Goal: Task Accomplishment & Management: Manage account settings

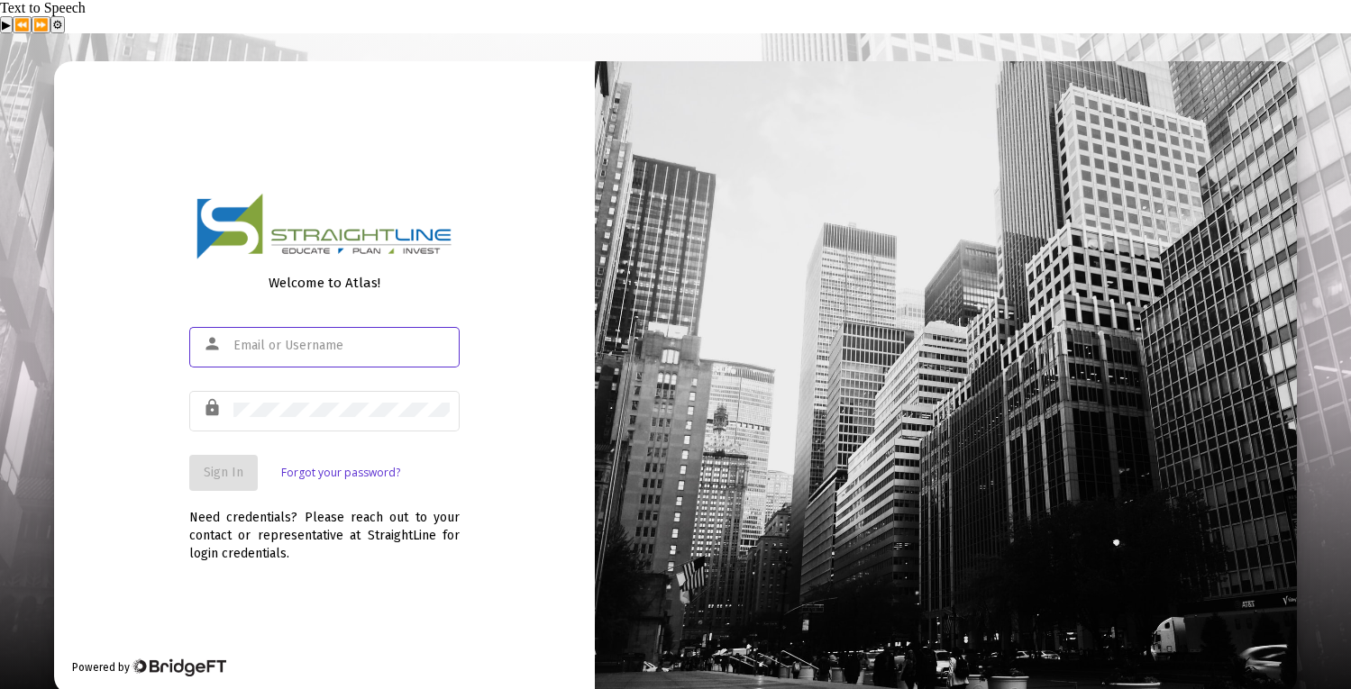
click at [360, 339] on input "text" at bounding box center [341, 346] width 216 height 14
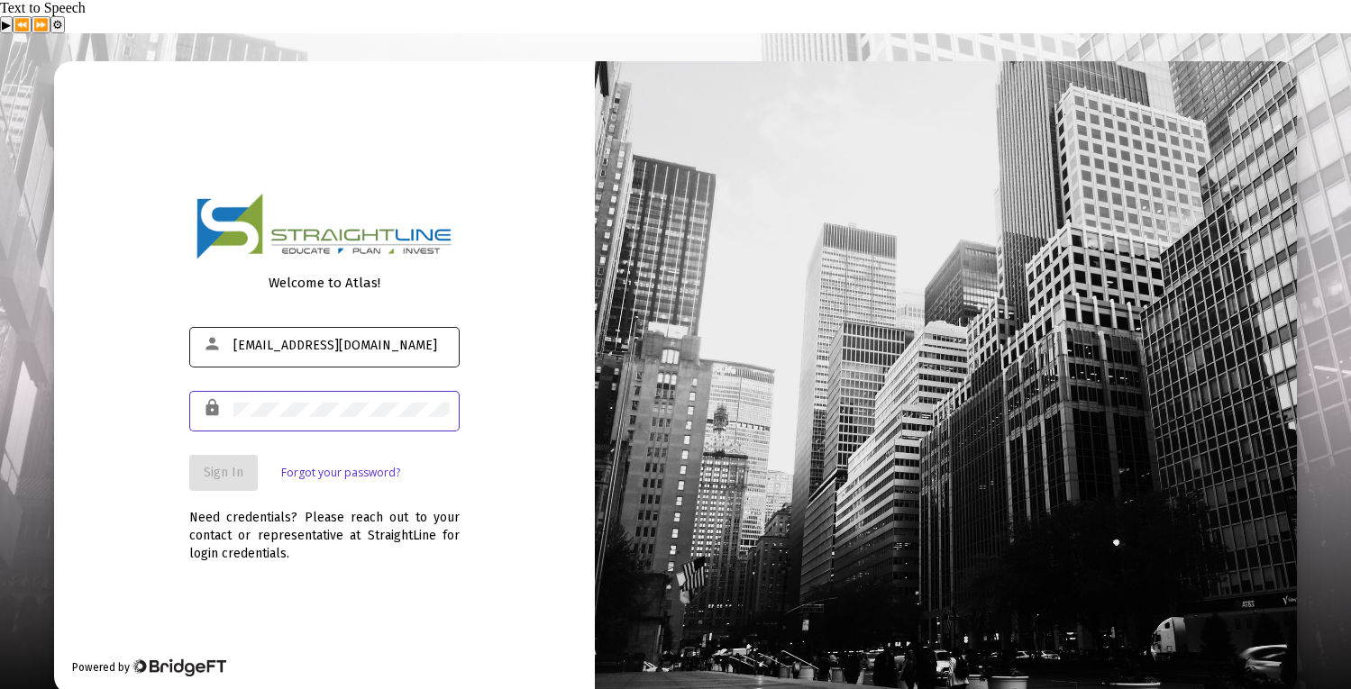
click at [389, 339] on input "[EMAIL_ADDRESS][DOMAIN_NAME]" at bounding box center [341, 346] width 216 height 14
type input "[PERSON_NAME][EMAIL_ADDRESS][PERSON_NAME][DOMAIN_NAME]"
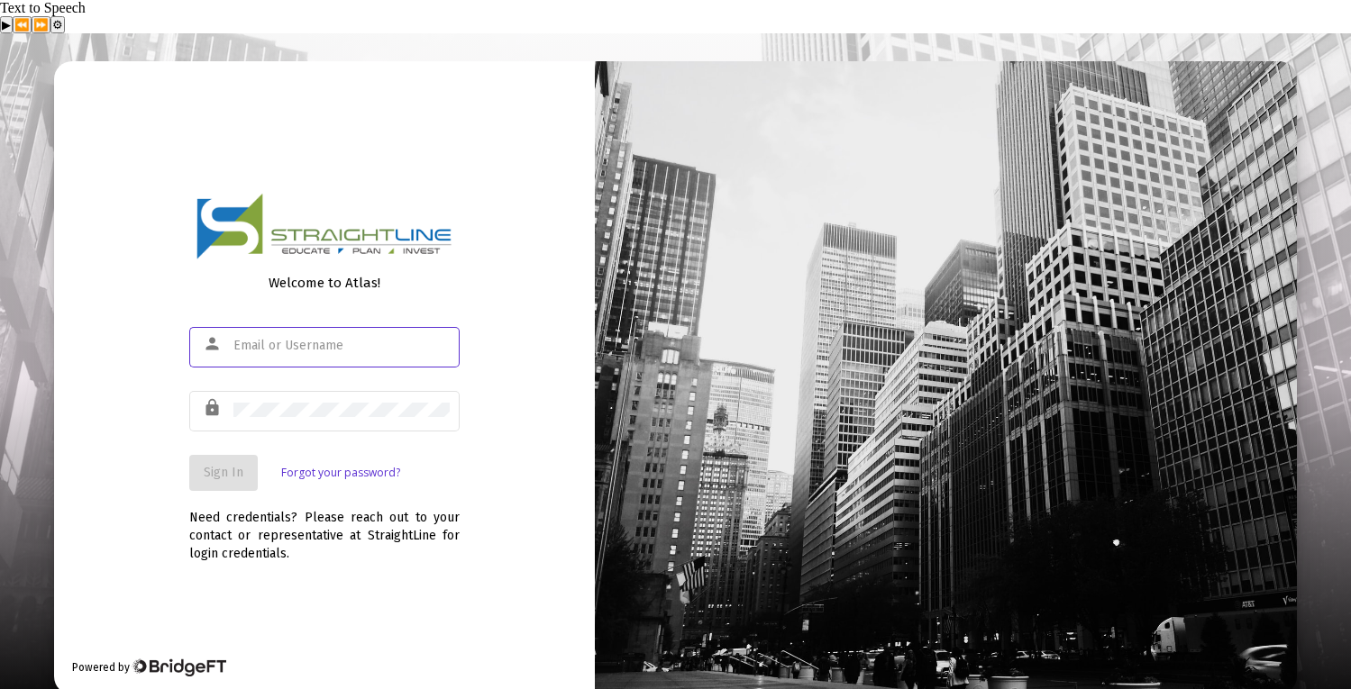
click at [318, 464] on link "Forgot your password?" at bounding box center [340, 473] width 119 height 18
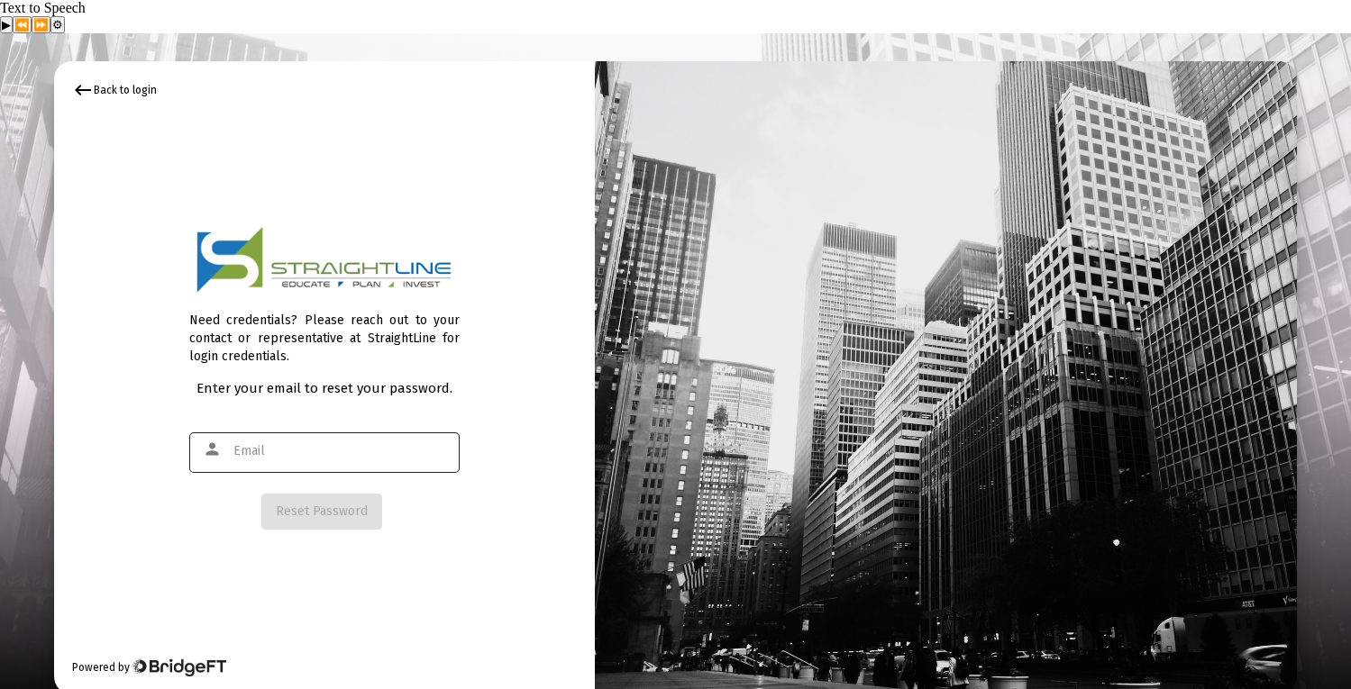
click at [324, 444] on input "text" at bounding box center [341, 451] width 216 height 14
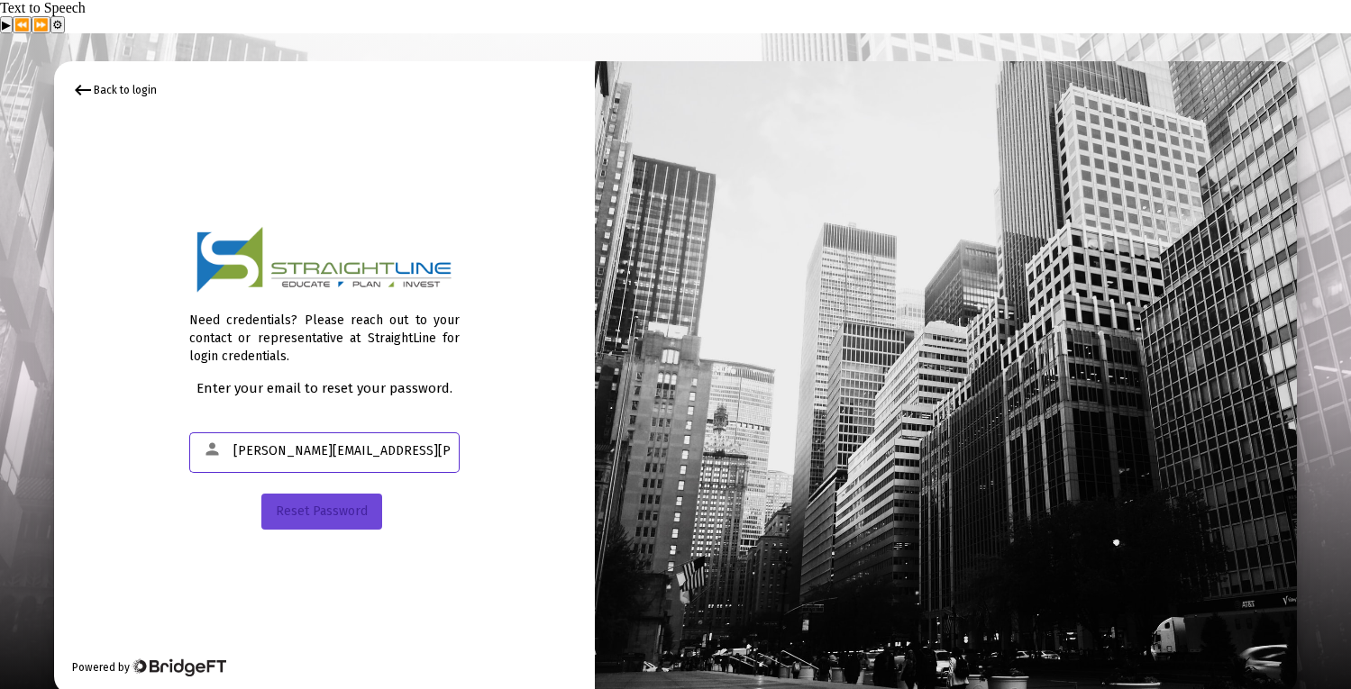
click at [303, 494] on button "Reset Password" at bounding box center [321, 512] width 121 height 36
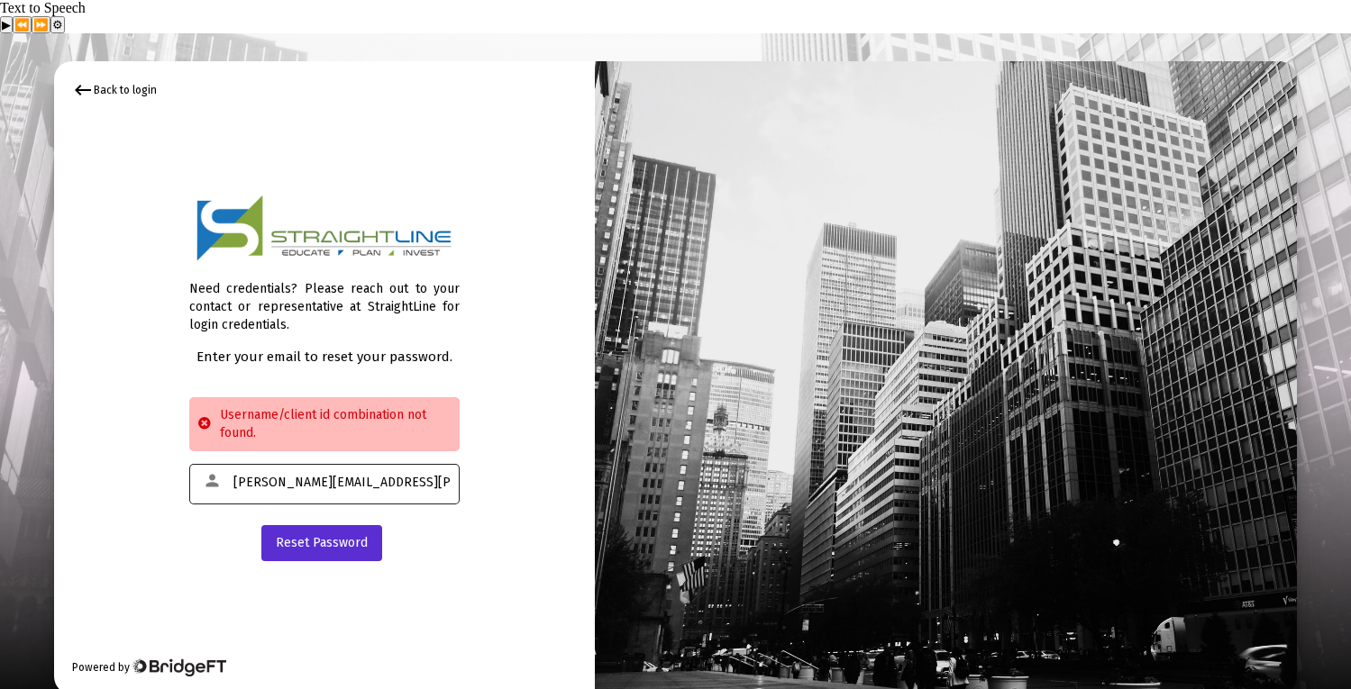
click at [313, 460] on div "[PERSON_NAME][EMAIL_ADDRESS][PERSON_NAME][DOMAIN_NAME]" at bounding box center [341, 482] width 216 height 44
click at [314, 476] on input "[PERSON_NAME][EMAIL_ADDRESS][PERSON_NAME][DOMAIN_NAME]" at bounding box center [341, 483] width 216 height 14
type input "[EMAIL_ADDRESS][DOMAIN_NAME]"
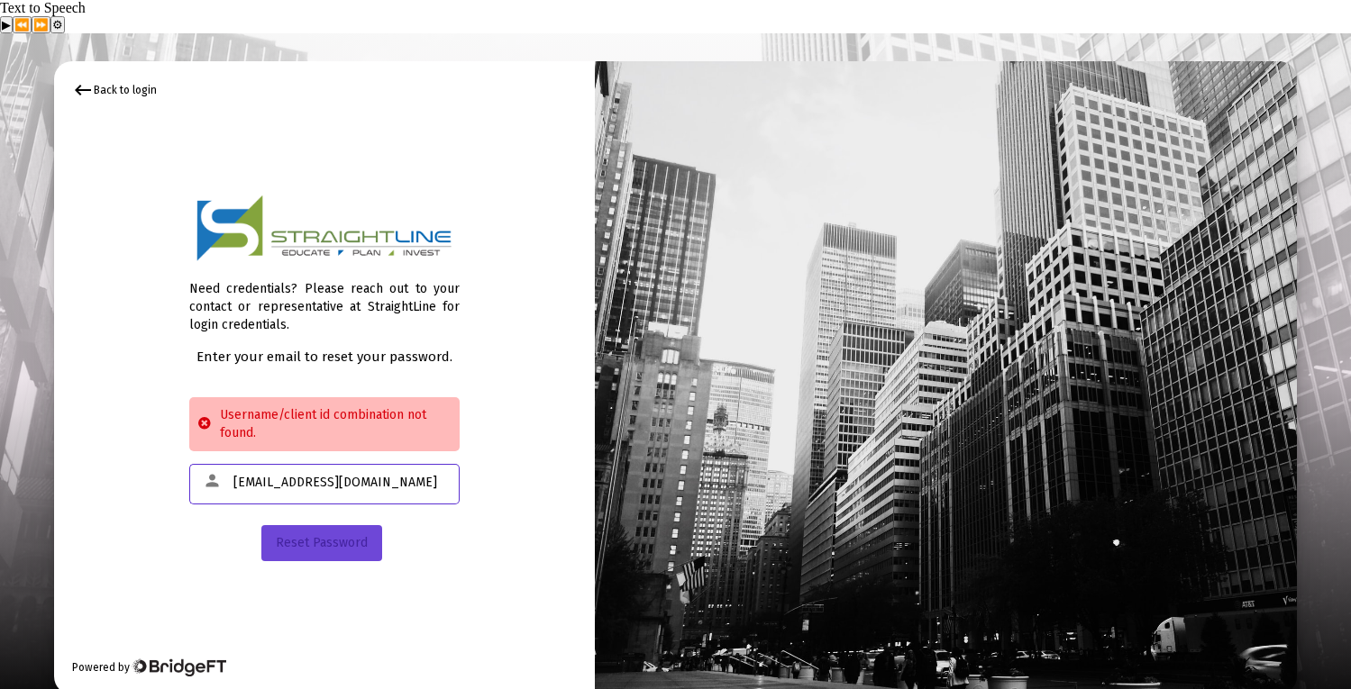
click at [297, 535] on span "Reset Password" at bounding box center [322, 542] width 92 height 15
click at [137, 79] on div "keyboard_backspace Back to login" at bounding box center [114, 90] width 85 height 22
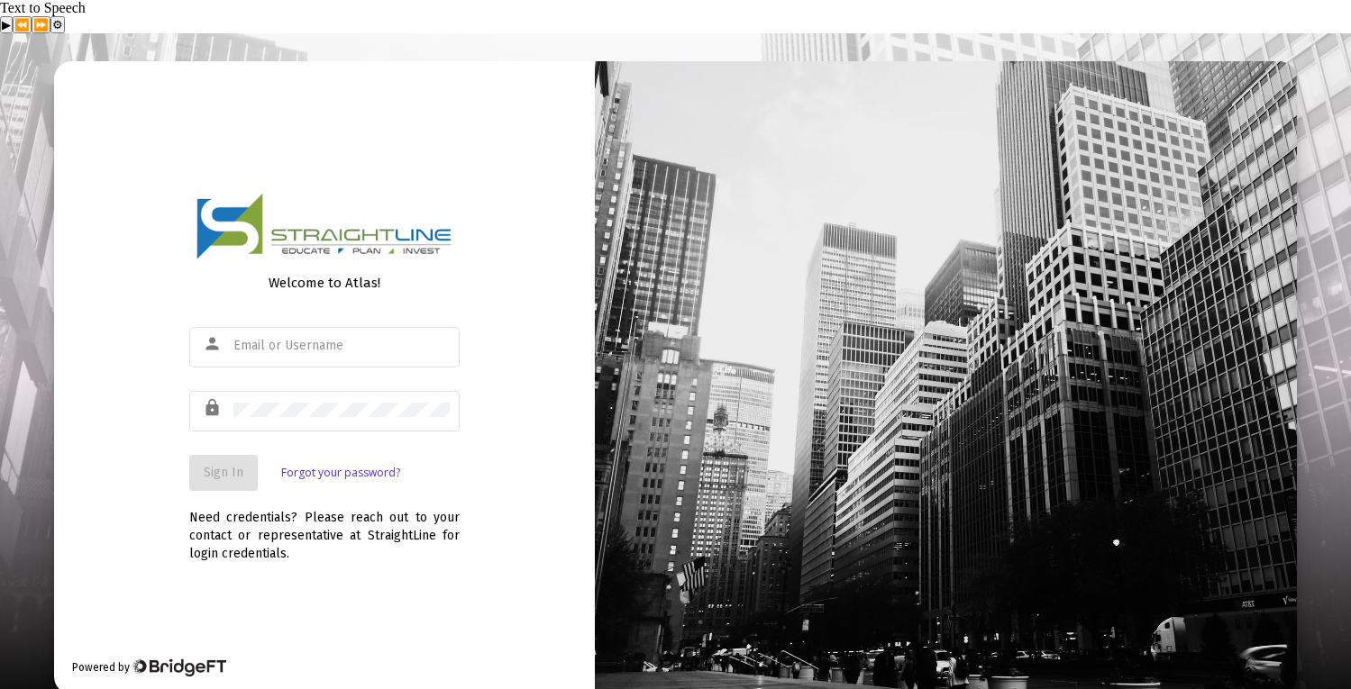
click at [332, 539] on div "Welcome to Atlas! person lock Sign In Forgot your password? Need credentials? P…" at bounding box center [324, 378] width 541 height 634
